Goal: Task Accomplishment & Management: Manage account settings

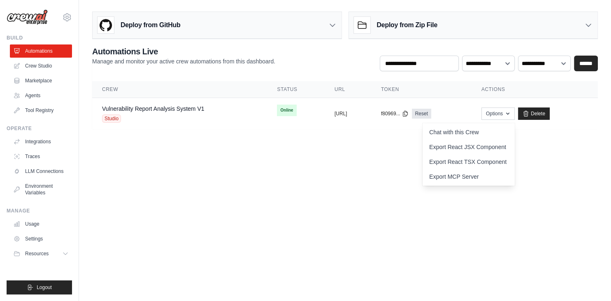
click at [34, 19] on img at bounding box center [27, 17] width 41 height 16
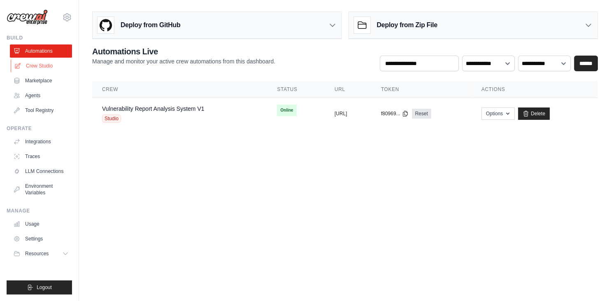
click at [45, 65] on link "Crew Studio" at bounding box center [42, 65] width 62 height 13
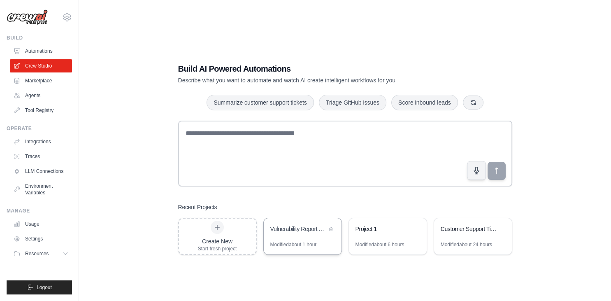
click at [290, 238] on div "Vulnerability Report Analysis System" at bounding box center [303, 229] width 78 height 23
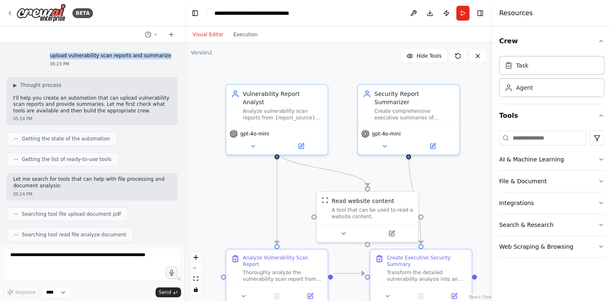
drag, startPoint x: 65, startPoint y: 57, endPoint x: 172, endPoint y: 57, distance: 107.0
click at [172, 57] on div "upload vulnerability scan reports and summarize 05:23 PM" at bounding box center [110, 59] width 135 height 21
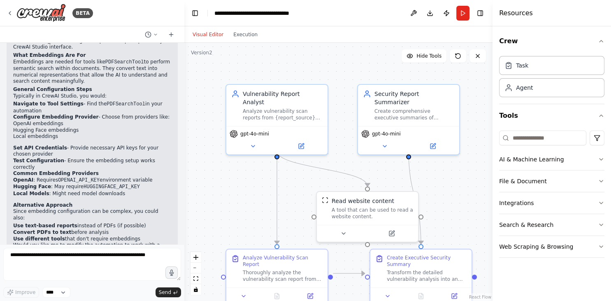
scroll to position [879, 0]
click at [397, 203] on div "Read website content A tool that can be used to read a website content." at bounding box center [372, 206] width 81 height 23
click at [446, 15] on button "Publish" at bounding box center [446, 13] width 13 height 15
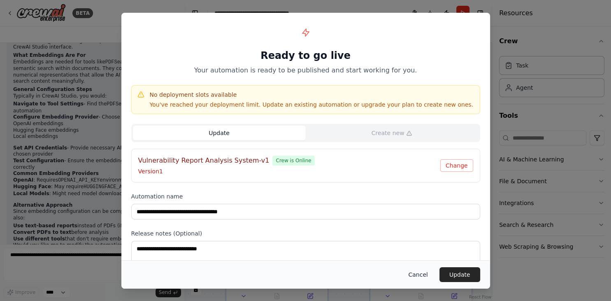
click at [424, 276] on button "Cancel" at bounding box center [418, 274] width 33 height 15
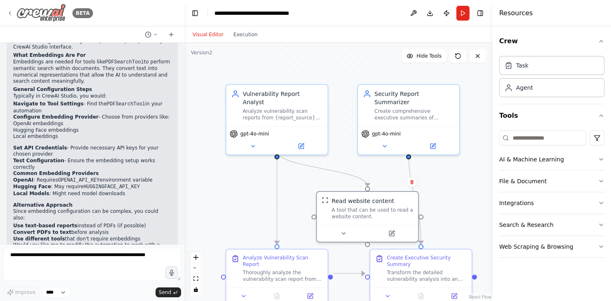
click at [40, 17] on img at bounding box center [40, 13] width 49 height 19
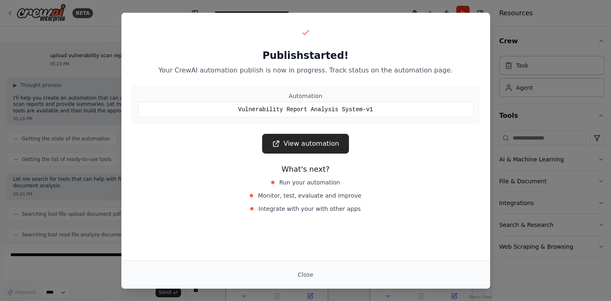
scroll to position [1981, 0]
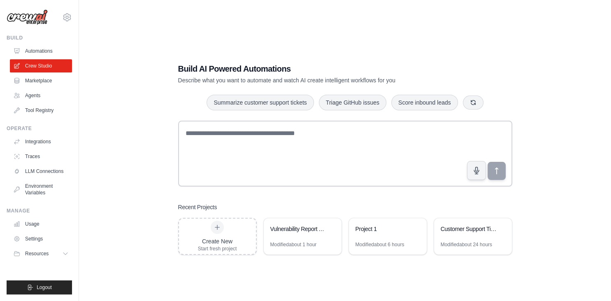
click at [45, 53] on link "Automations" at bounding box center [41, 50] width 62 height 13
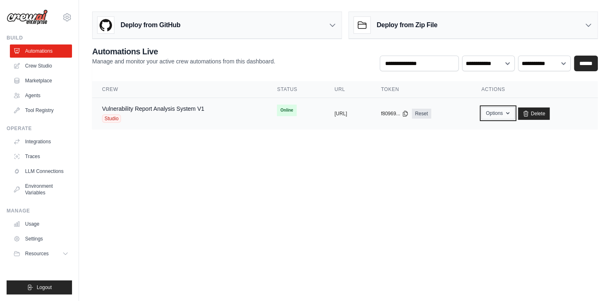
click at [514, 116] on button "Options" at bounding box center [497, 113] width 33 height 12
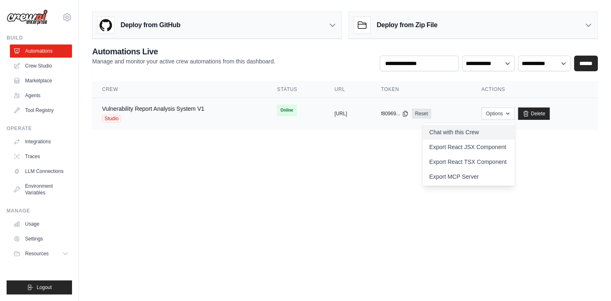
click at [476, 133] on link "Chat with this Crew" at bounding box center [469, 132] width 92 height 15
click at [34, 96] on link "Agents" at bounding box center [42, 95] width 62 height 13
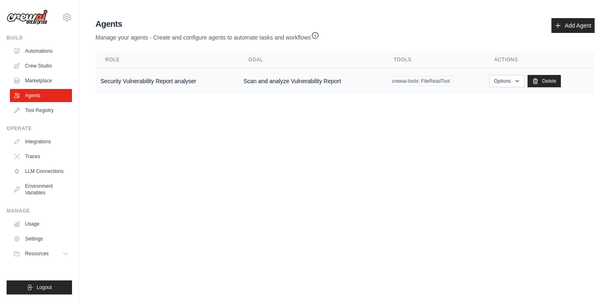
click at [164, 84] on td "Security Vulnerability Report analyser" at bounding box center [166, 81] width 143 height 26
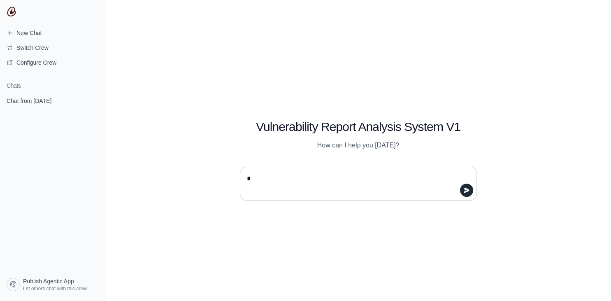
type textarea "**"
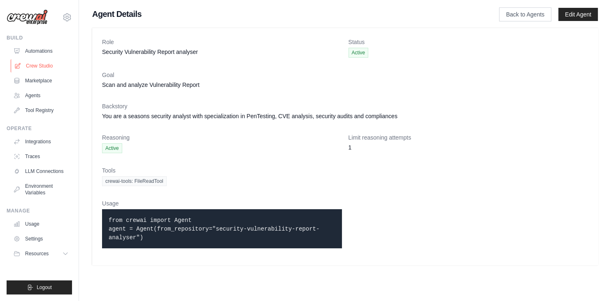
click at [40, 65] on link "Crew Studio" at bounding box center [42, 65] width 62 height 13
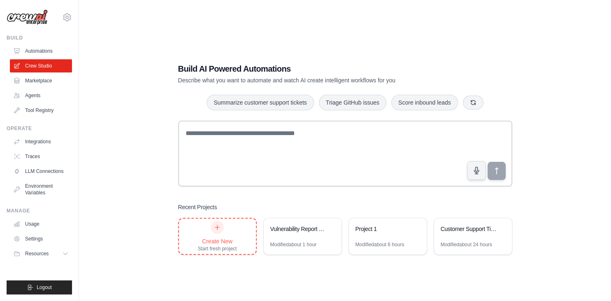
click at [214, 231] on div at bounding box center [217, 227] width 13 height 13
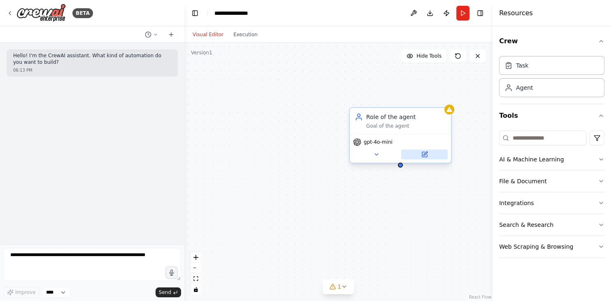
click at [443, 156] on button at bounding box center [424, 154] width 46 height 10
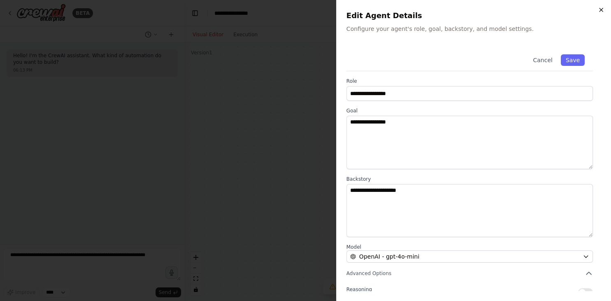
click at [600, 9] on icon "button" at bounding box center [601, 10] width 7 height 7
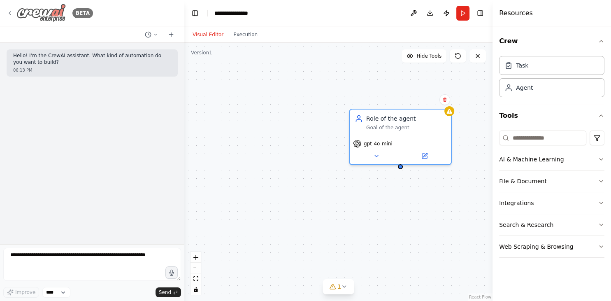
click at [44, 16] on img at bounding box center [40, 13] width 49 height 19
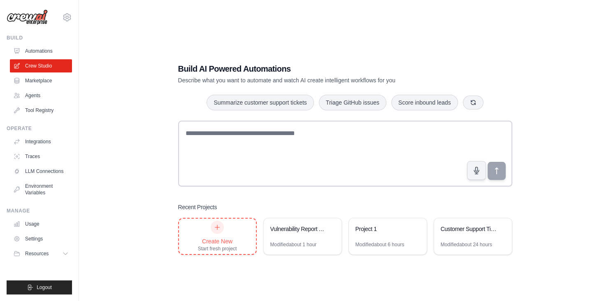
click at [218, 237] on div "Create New" at bounding box center [217, 241] width 39 height 8
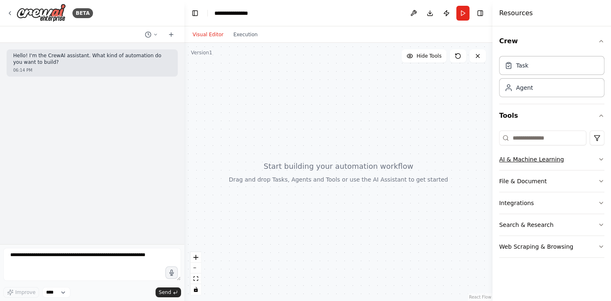
click at [574, 157] on button "AI & Machine Learning" at bounding box center [551, 159] width 105 height 21
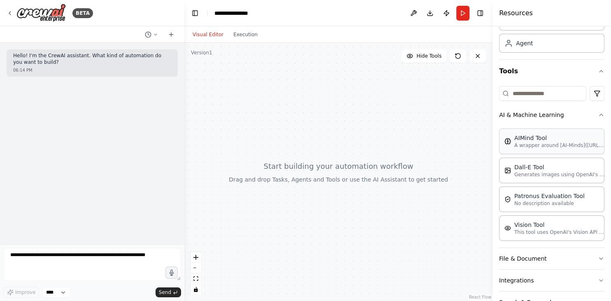
scroll to position [84, 0]
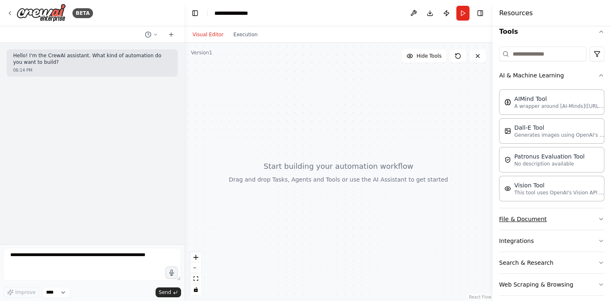
click at [538, 215] on button "File & Document" at bounding box center [551, 218] width 105 height 21
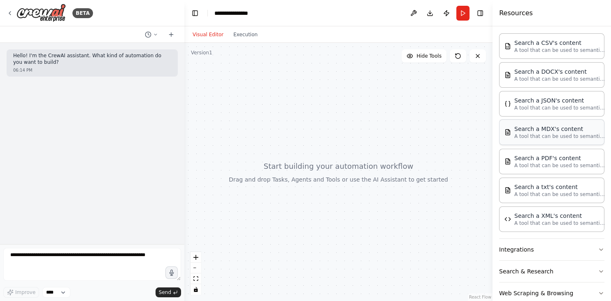
scroll to position [297, 0]
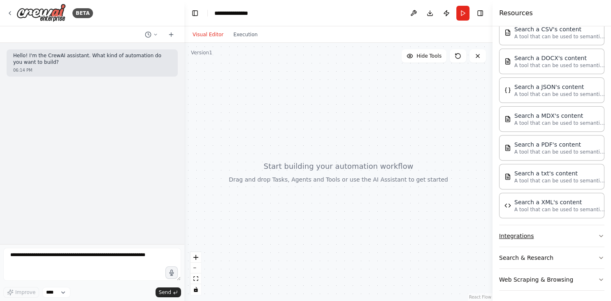
click at [542, 232] on button "Integrations" at bounding box center [551, 235] width 105 height 21
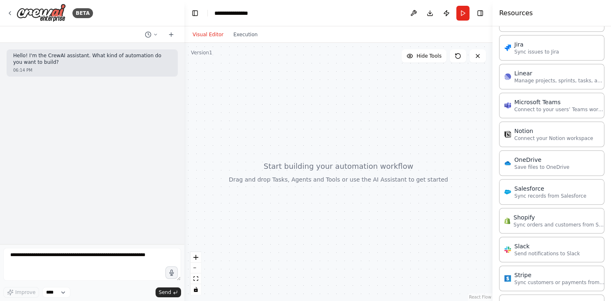
scroll to position [876, 0]
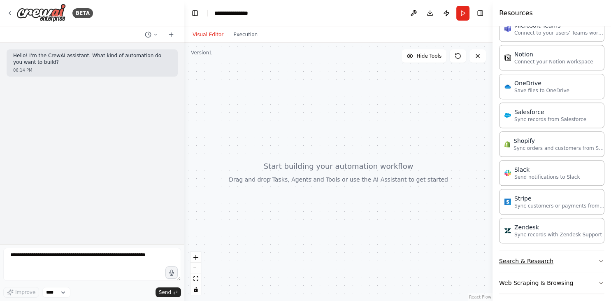
click at [559, 253] on button "Search & Research" at bounding box center [551, 260] width 105 height 21
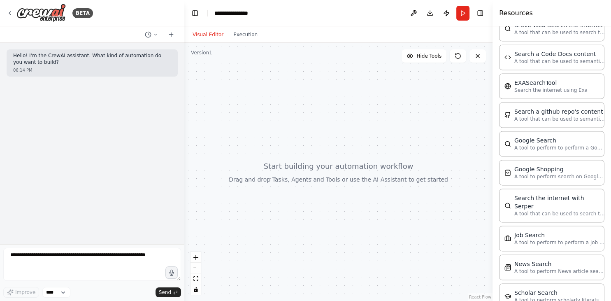
scroll to position [1178, 0]
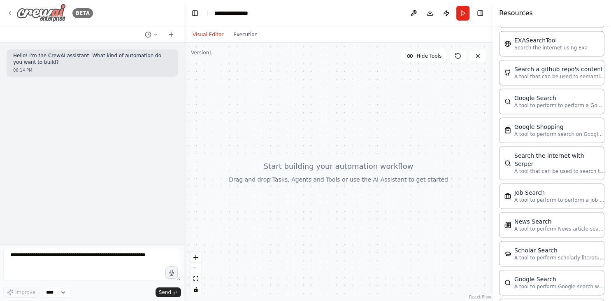
click at [52, 9] on img at bounding box center [40, 13] width 49 height 19
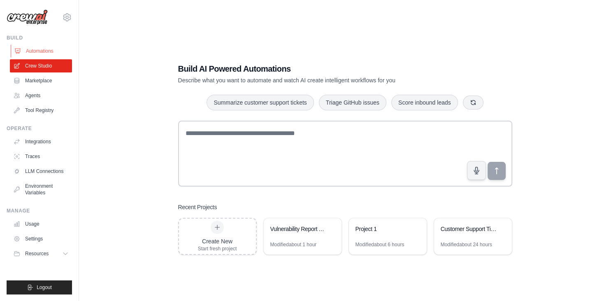
click at [40, 52] on link "Automations" at bounding box center [42, 50] width 62 height 13
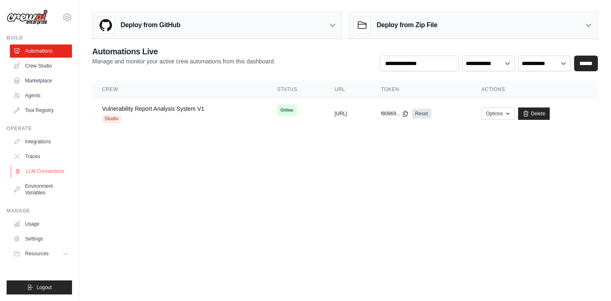
click at [46, 172] on link "LLM Connections" at bounding box center [42, 171] width 62 height 13
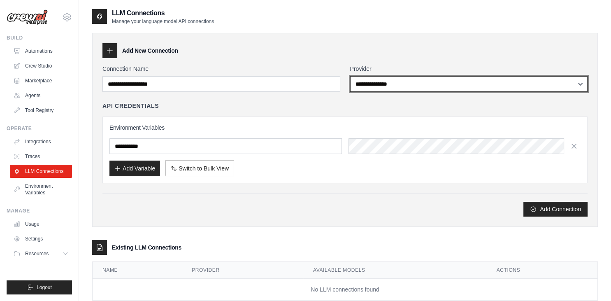
click at [350, 76] on select "**********" at bounding box center [469, 84] width 238 height 16
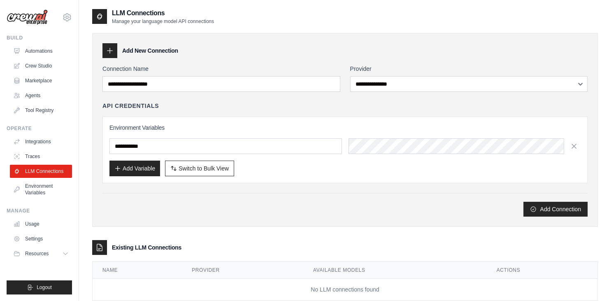
click at [253, 207] on div "Add Connection" at bounding box center [344, 209] width 485 height 15
click at [40, 237] on link "Settings" at bounding box center [42, 238] width 62 height 13
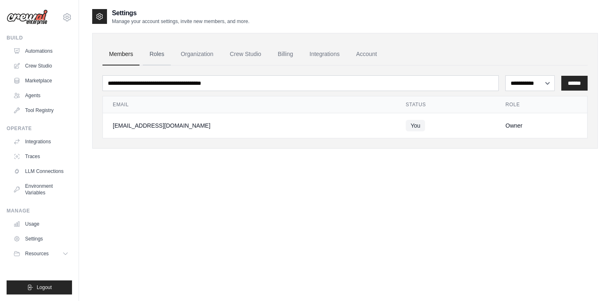
click at [159, 53] on link "Roles" at bounding box center [157, 54] width 28 height 22
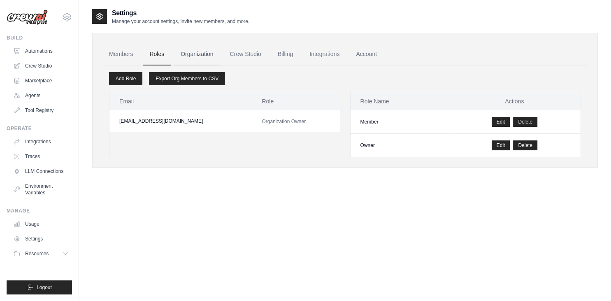
click at [214, 59] on link "Organization" at bounding box center [197, 54] width 46 height 22
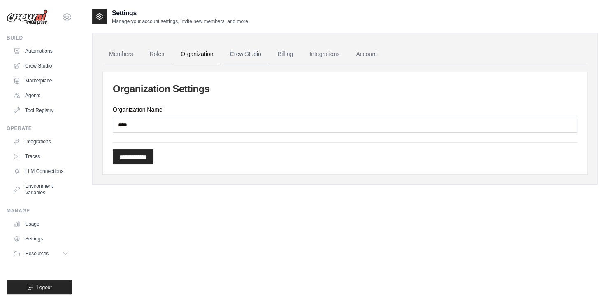
click at [249, 53] on link "Crew Studio" at bounding box center [245, 54] width 44 height 22
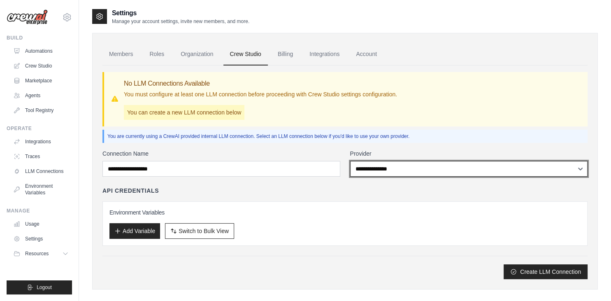
click at [350, 161] on select "**********" at bounding box center [469, 169] width 238 height 16
click at [421, 172] on select "**********" at bounding box center [469, 169] width 238 height 16
